Goal: Task Accomplishment & Management: Manage account settings

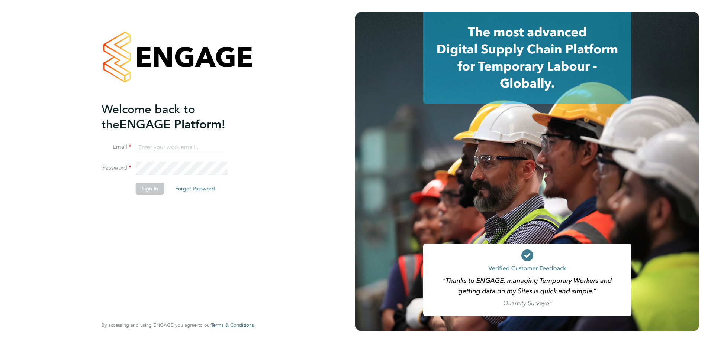
type input "[PERSON_NAME][EMAIL_ADDRESS][PERSON_NAME][DOMAIN_NAME]"
click at [151, 189] on button "Sign In" at bounding box center [150, 189] width 28 height 12
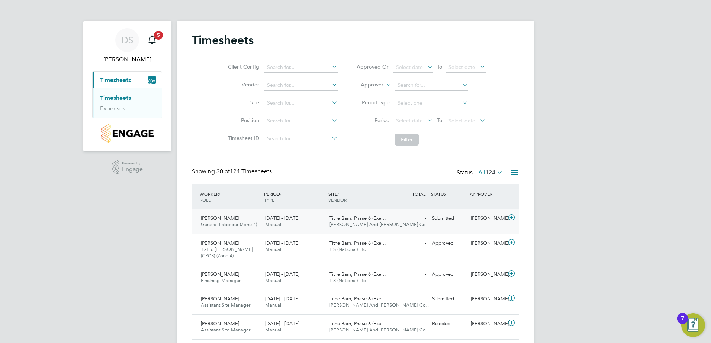
click at [226, 223] on span "General Labourer (Zone 4)" at bounding box center [229, 225] width 56 height 6
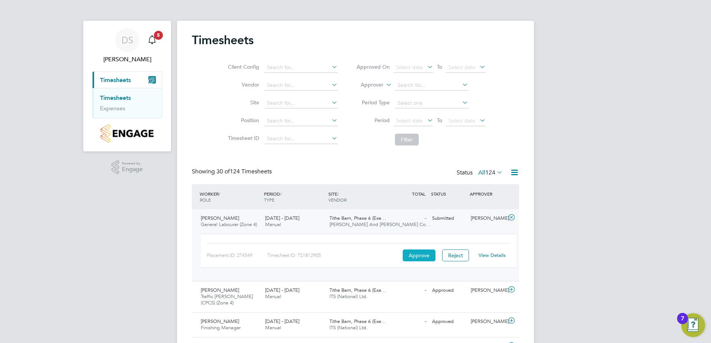
click at [418, 255] on button "Approve" at bounding box center [419, 256] width 33 height 12
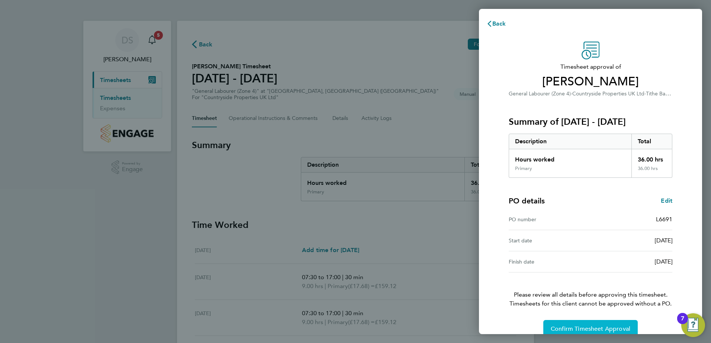
click at [595, 327] on span "Confirm Timesheet Approval" at bounding box center [591, 329] width 80 height 7
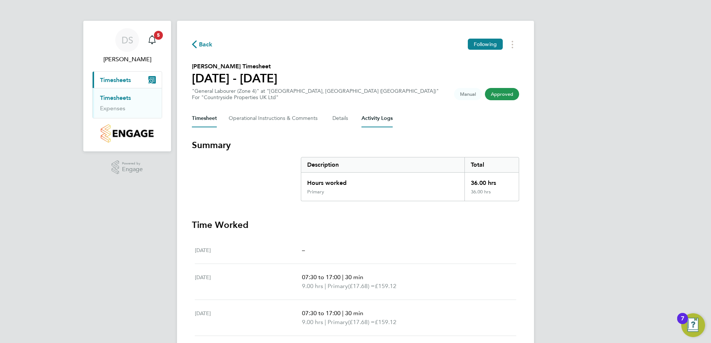
click at [372, 117] on Logs-tab "Activity Logs" at bounding box center [376, 119] width 31 height 18
